Goal: Transaction & Acquisition: Download file/media

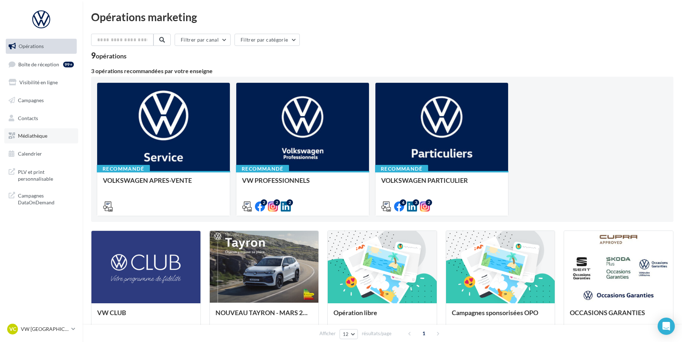
click at [45, 136] on span "Médiathèque" at bounding box center [32, 136] width 29 height 6
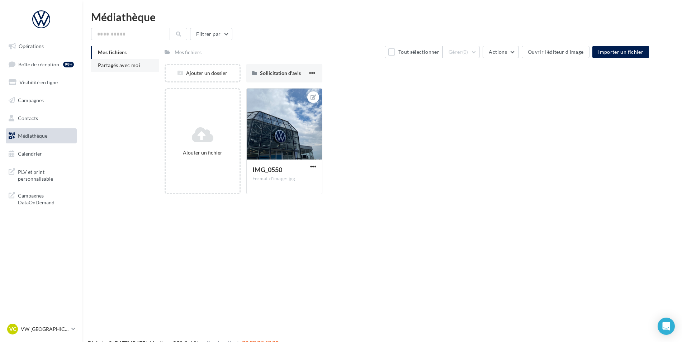
click at [123, 70] on li "Partagés avec moi" at bounding box center [125, 65] width 68 height 13
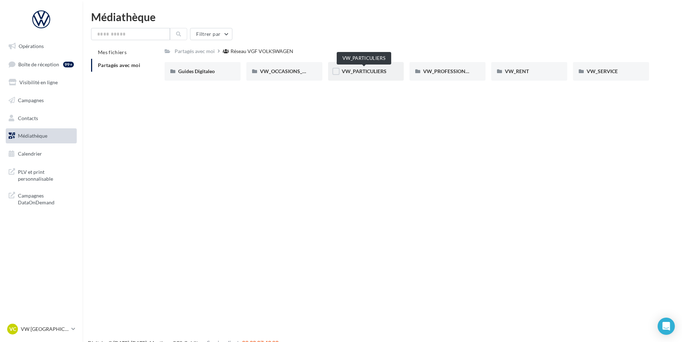
click at [367, 74] on span "VW_PARTICULIERS" at bounding box center [364, 71] width 45 height 6
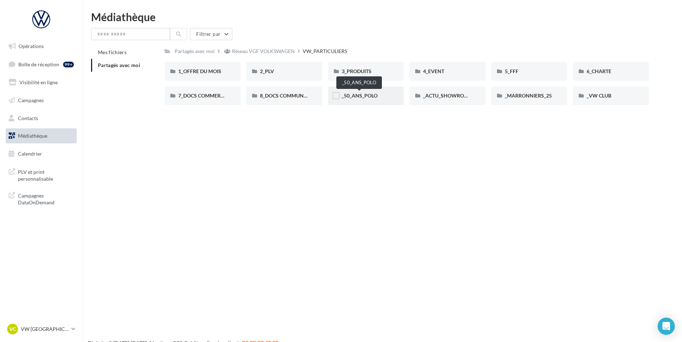
click at [352, 97] on span "_50_ANS_POLO" at bounding box center [360, 96] width 36 height 6
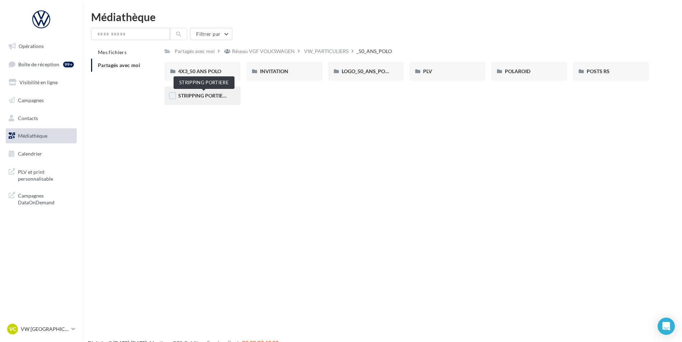
click at [199, 98] on span "STRIPPING PORTIERE" at bounding box center [203, 96] width 51 height 6
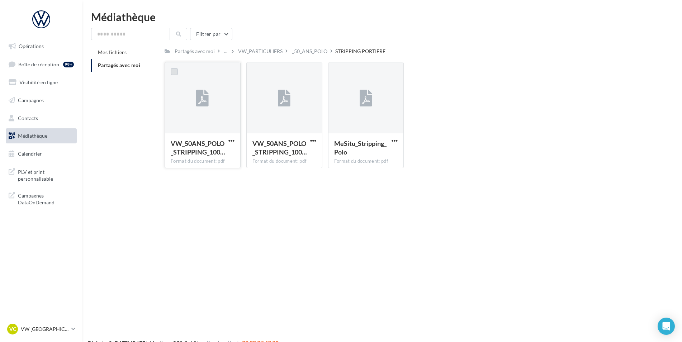
click at [175, 72] on label at bounding box center [174, 71] width 7 height 7
click at [256, 68] on label at bounding box center [256, 71] width 7 height 7
click at [341, 69] on label at bounding box center [337, 71] width 7 height 7
click at [234, 142] on span "button" at bounding box center [232, 141] width 6 height 6
click at [192, 156] on button "Télécharger" at bounding box center [200, 155] width 72 height 19
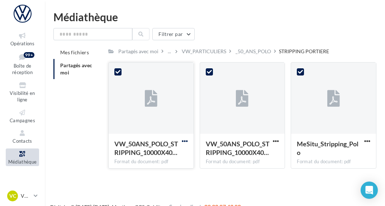
click at [184, 138] on span "button" at bounding box center [185, 141] width 6 height 6
click at [164, 149] on button "Télécharger" at bounding box center [154, 155] width 72 height 19
drag, startPoint x: 120, startPoint y: 67, endPoint x: 119, endPoint y: 72, distance: 4.8
click at [119, 72] on div at bounding box center [118, 71] width 19 height 19
click at [120, 72] on icon at bounding box center [118, 71] width 5 height 5
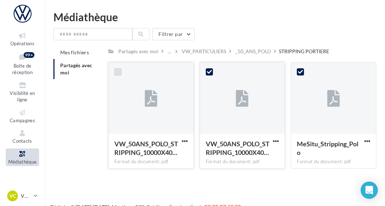
click at [280, 141] on button "button" at bounding box center [276, 141] width 9 height 7
click at [255, 159] on button "Télécharger" at bounding box center [245, 155] width 72 height 19
click at [208, 72] on icon at bounding box center [209, 71] width 5 height 5
click at [367, 143] on span "button" at bounding box center [368, 141] width 6 height 6
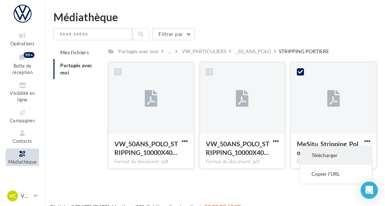
click at [334, 158] on button "Télécharger" at bounding box center [336, 155] width 72 height 19
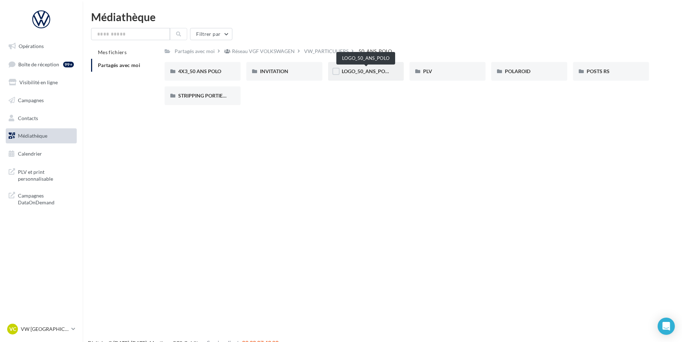
click at [376, 74] on span "LOGO_50_ANS_POLO" at bounding box center [367, 71] width 50 height 6
click at [337, 71] on icon at bounding box center [336, 71] width 5 height 5
click at [388, 75] on div "LOGO_50_ANS_POLO" at bounding box center [366, 71] width 76 height 19
click at [337, 71] on icon at bounding box center [336, 71] width 5 height 5
click at [366, 68] on div "LOGO_50_ANS_POLO" at bounding box center [366, 71] width 49 height 7
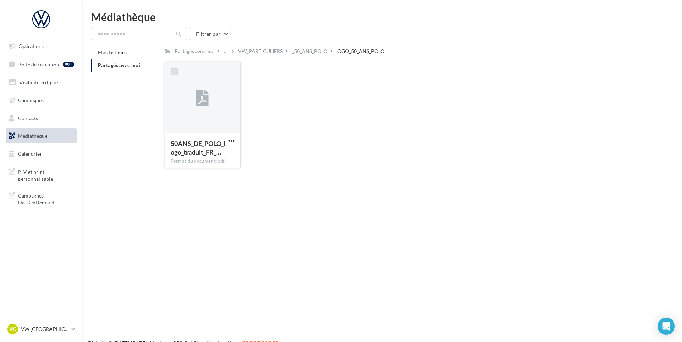
click at [174, 71] on label at bounding box center [174, 71] width 7 height 7
click at [234, 140] on span "button" at bounding box center [232, 141] width 6 height 6
click at [213, 159] on button "Télécharger" at bounding box center [200, 155] width 72 height 19
drag, startPoint x: 427, startPoint y: 193, endPoint x: 365, endPoint y: 163, distance: 68.7
click at [427, 193] on div "Opérations Boîte de réception 99+ Visibilité en ligne Campagnes Contacts Médiat…" at bounding box center [341, 182] width 682 height 342
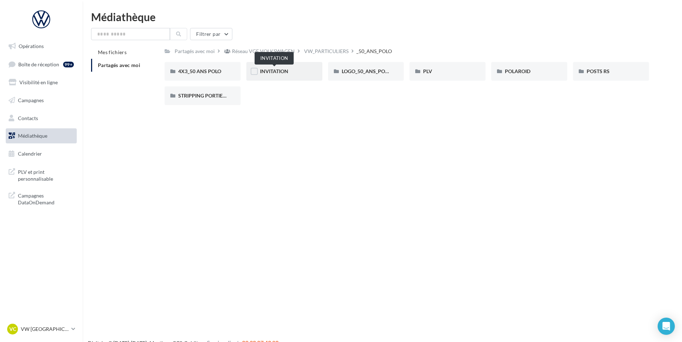
click at [282, 70] on span "INVITATION" at bounding box center [274, 71] width 28 height 6
click at [272, 71] on span "INVITATION" at bounding box center [274, 71] width 28 height 6
click at [282, 72] on span "INVITATION" at bounding box center [274, 71] width 28 height 6
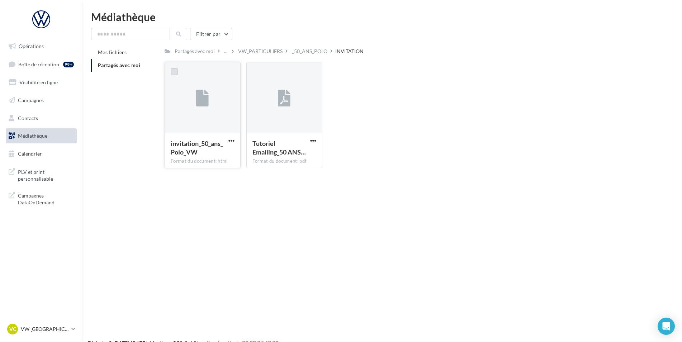
click at [176, 69] on label at bounding box center [174, 71] width 7 height 7
click at [232, 140] on span "button" at bounding box center [232, 141] width 6 height 6
click at [211, 151] on button "Télécharger" at bounding box center [200, 155] width 72 height 19
